Goal: Information Seeking & Learning: Learn about a topic

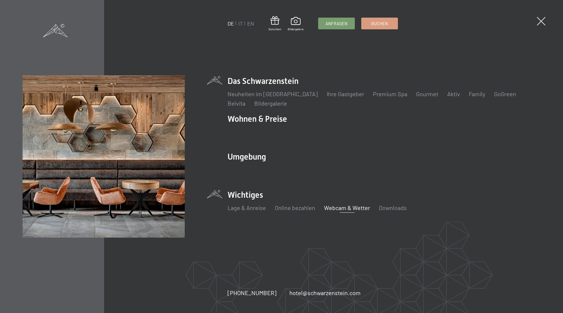
click at [333, 206] on link "Webcam & Wetter" at bounding box center [347, 207] width 46 height 7
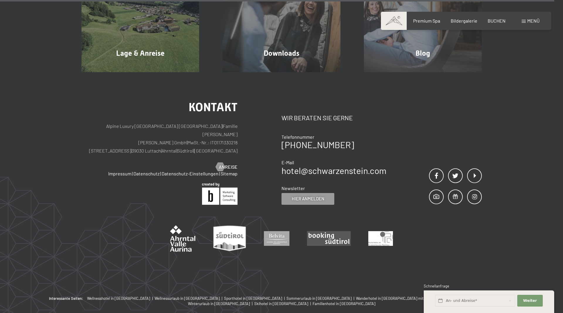
scroll to position [1913, 0]
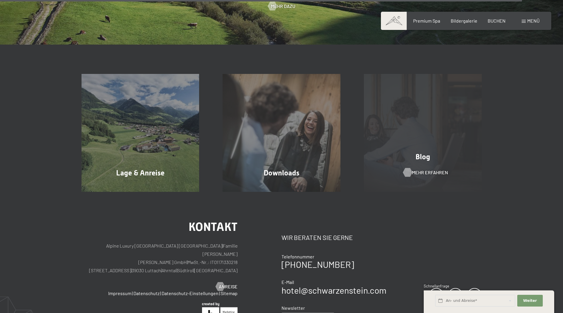
click at [419, 171] on span "Mehr erfahren" at bounding box center [430, 172] width 36 height 6
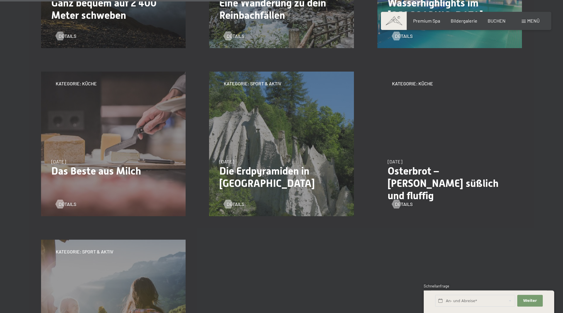
scroll to position [448, 0]
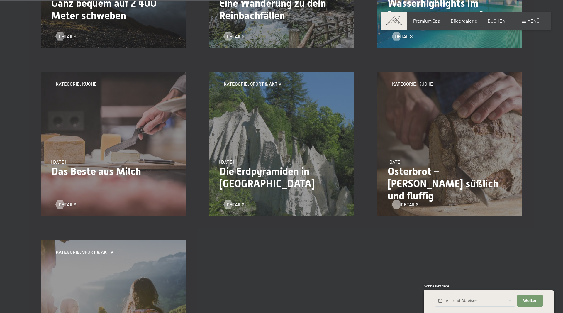
click at [399, 203] on div at bounding box center [396, 204] width 5 height 9
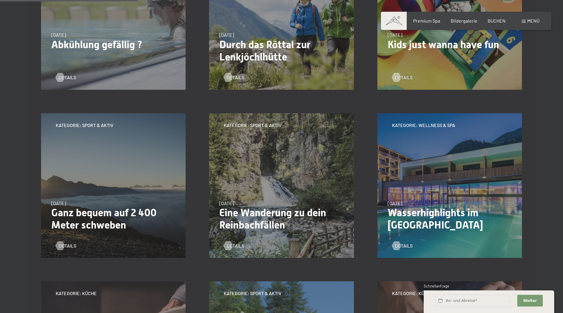
scroll to position [149, 0]
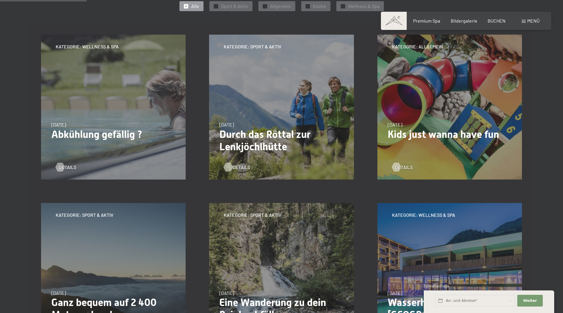
click at [237, 168] on span "Details" at bounding box center [241, 167] width 18 height 6
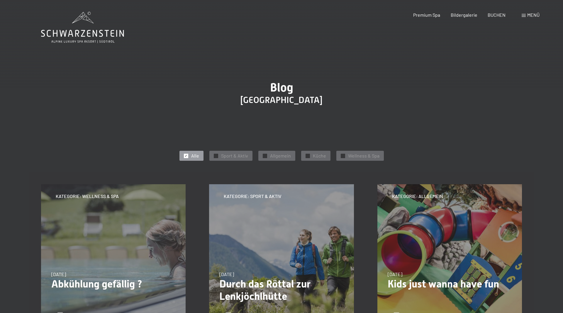
click at [529, 16] on span "Menü" at bounding box center [533, 15] width 12 height 6
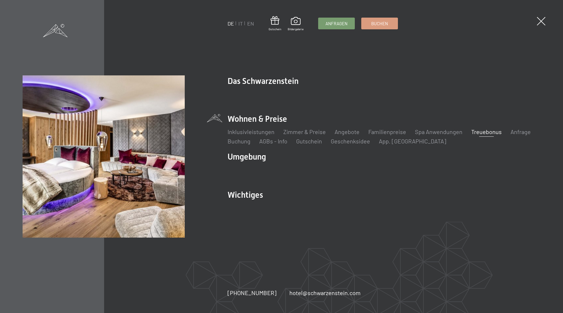
click at [480, 131] on link "Treuebonus" at bounding box center [486, 131] width 30 height 7
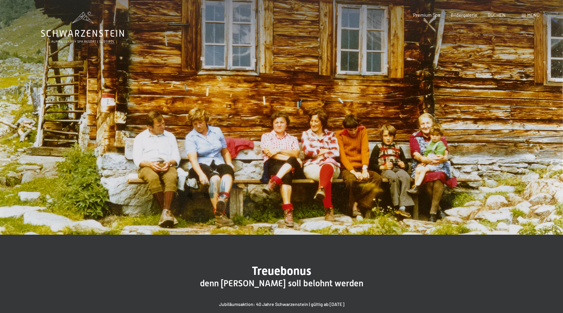
click at [530, 17] on span "Menü" at bounding box center [533, 15] width 12 height 6
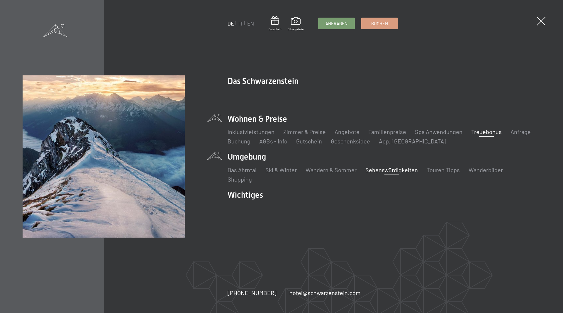
click at [379, 171] on link "Sehenswürdigkeiten" at bounding box center [391, 169] width 52 height 7
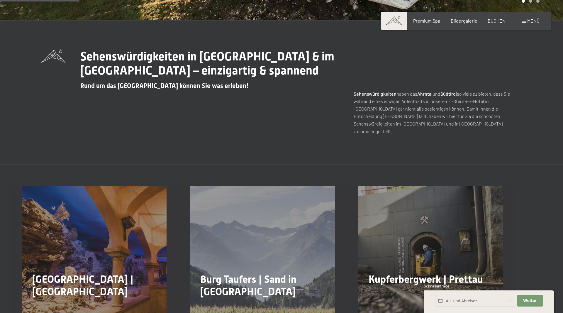
scroll to position [209, 0]
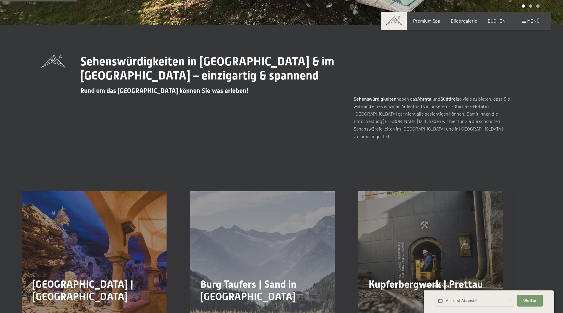
click at [533, 20] on span "Menü" at bounding box center [533, 21] width 12 height 6
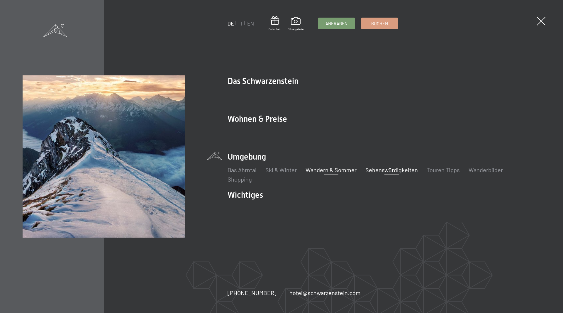
click at [336, 171] on link "Wandern & Sommer" at bounding box center [330, 169] width 51 height 7
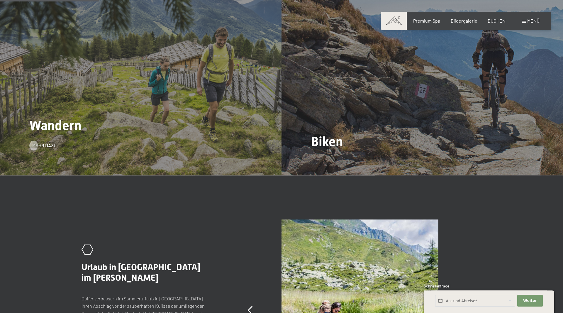
scroll to position [687, 0]
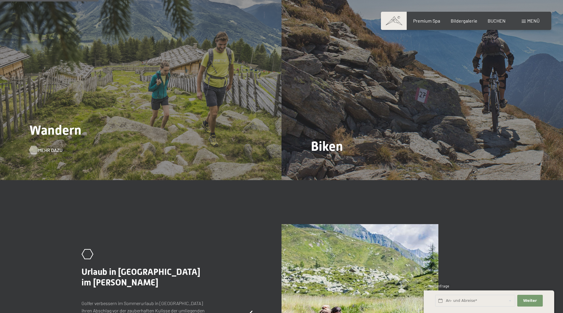
click at [36, 146] on div at bounding box center [33, 150] width 5 height 9
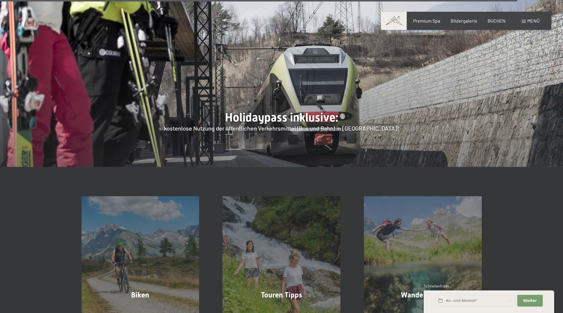
scroll to position [2212, 0]
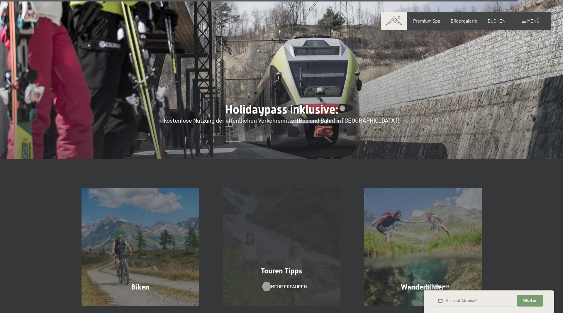
click at [286, 283] on span "Mehr erfahren" at bounding box center [289, 286] width 36 height 6
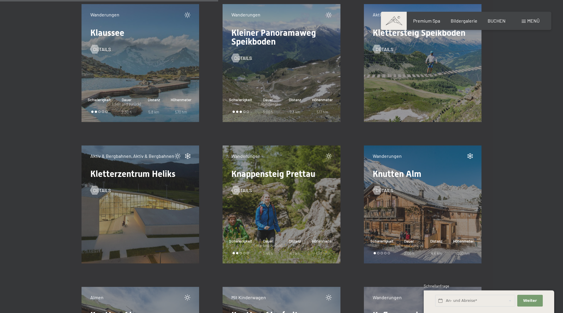
scroll to position [3915, 0]
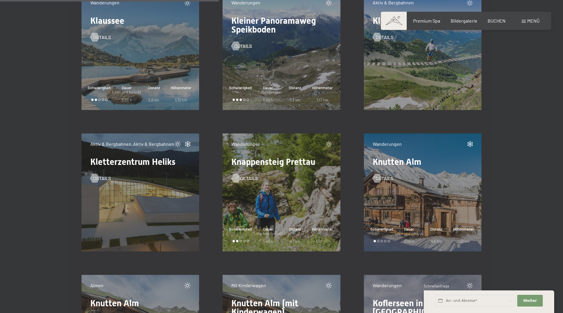
click at [244, 178] on span "Details" at bounding box center [249, 178] width 18 height 6
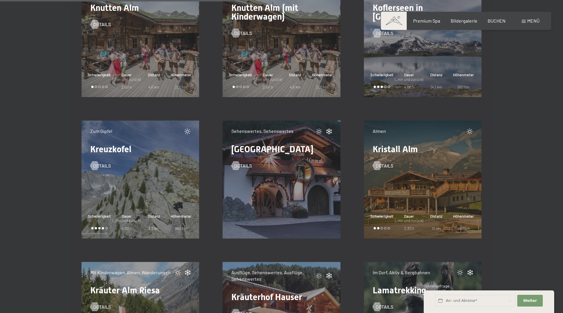
scroll to position [4214, 0]
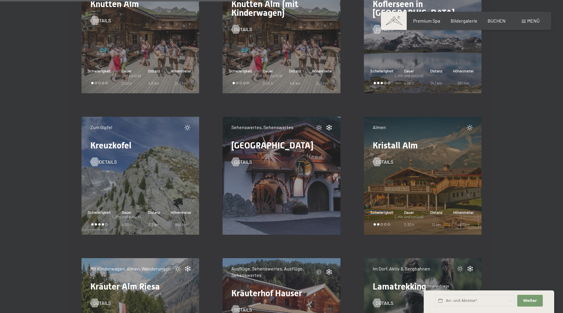
click at [101, 163] on span "Details" at bounding box center [108, 162] width 18 height 6
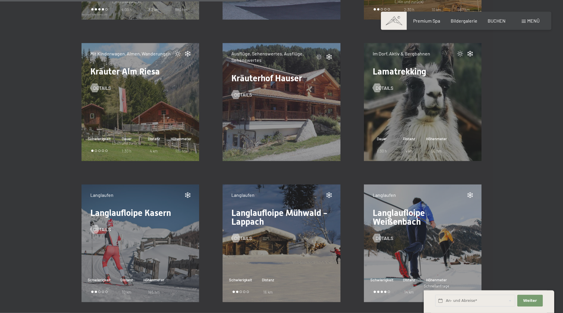
scroll to position [4394, 0]
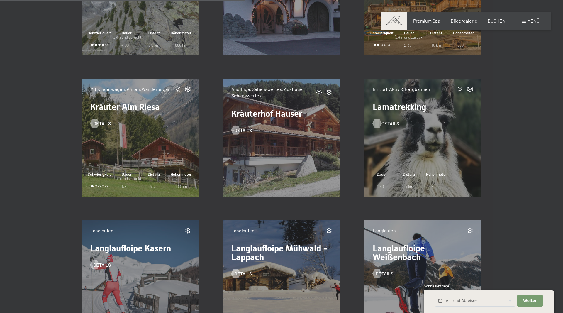
click at [391, 126] on span "Details" at bounding box center [390, 123] width 18 height 6
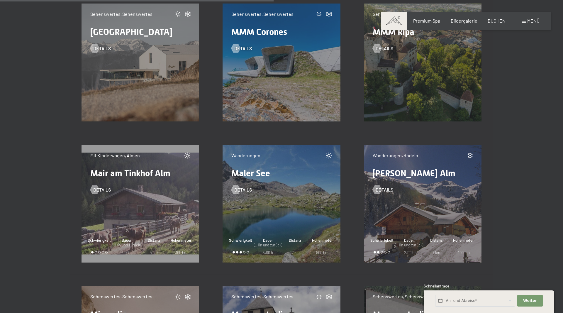
scroll to position [4902, 0]
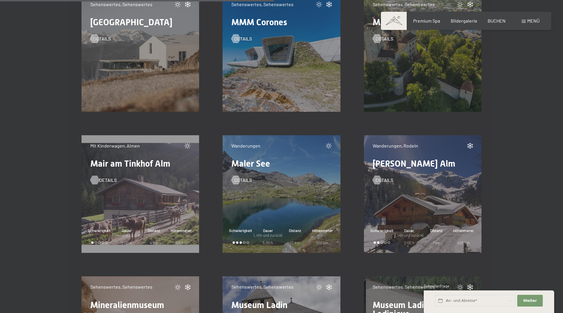
click at [101, 178] on span "Details" at bounding box center [108, 180] width 18 height 6
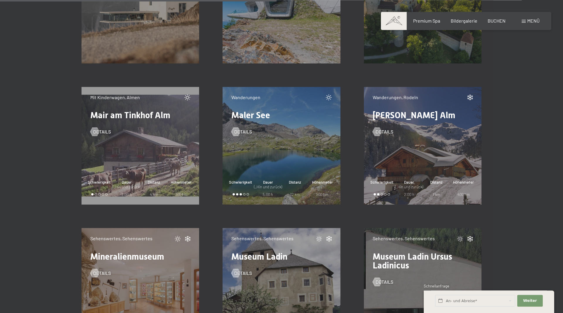
scroll to position [4962, 0]
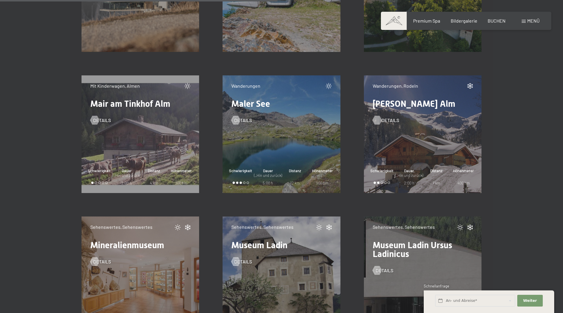
click at [385, 118] on span "Details" at bounding box center [390, 120] width 18 height 6
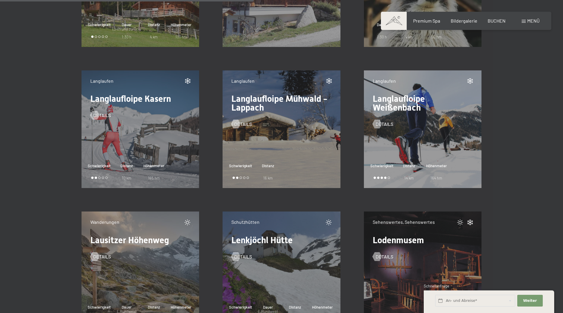
scroll to position [4364, 0]
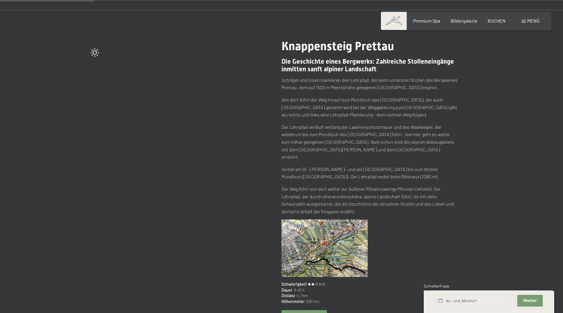
scroll to position [90, 0]
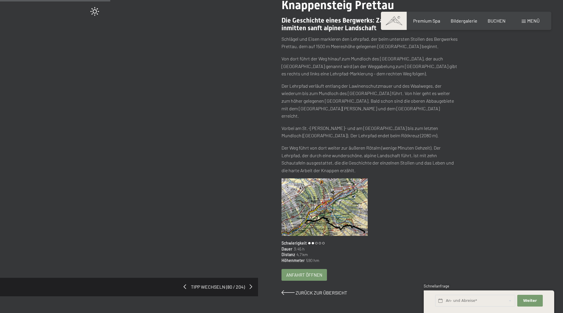
click at [344, 210] on img at bounding box center [324, 206] width 86 height 57
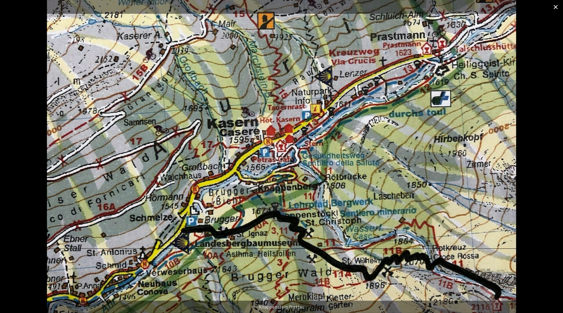
click at [553, 6] on button "Close gallery" at bounding box center [555, 7] width 15 height 14
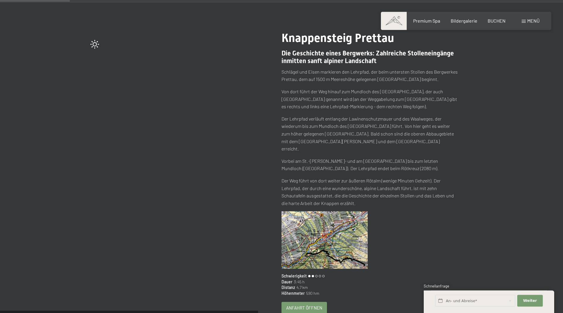
scroll to position [0, 0]
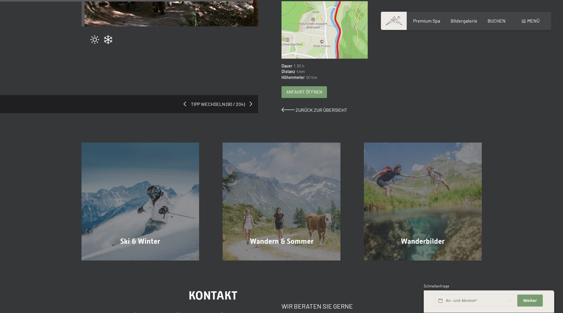
scroll to position [30, 0]
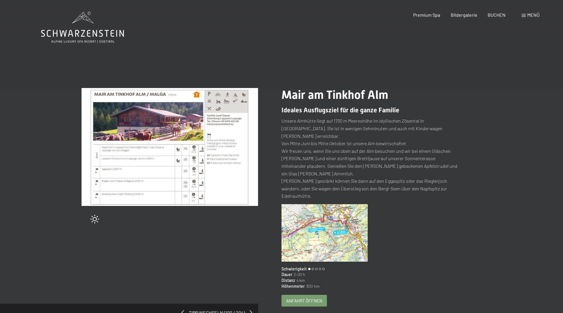
click at [340, 208] on img at bounding box center [324, 232] width 86 height 57
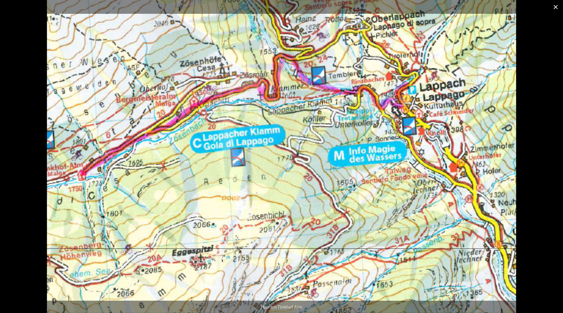
click at [550, 9] on button "Close gallery" at bounding box center [555, 7] width 15 height 14
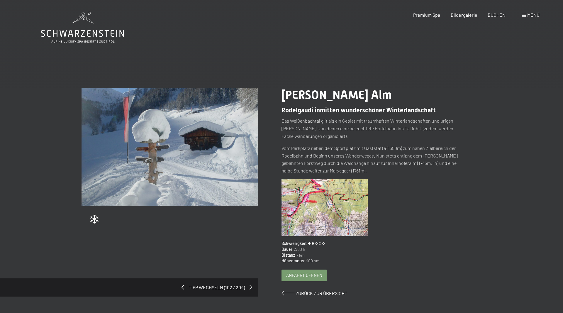
click at [317, 204] on img at bounding box center [324, 207] width 86 height 57
